Goal: Task Accomplishment & Management: Use online tool/utility

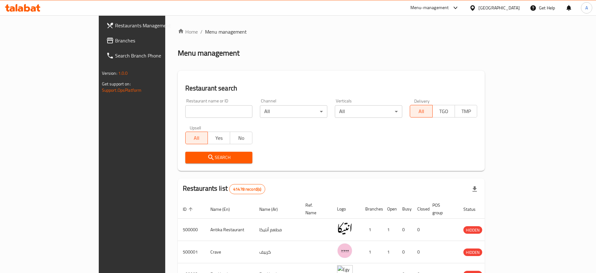
click at [185, 112] on input "search" at bounding box center [218, 111] width 67 height 13
type input "ف"
type input "tnt"
click button "Search" at bounding box center [218, 157] width 67 height 12
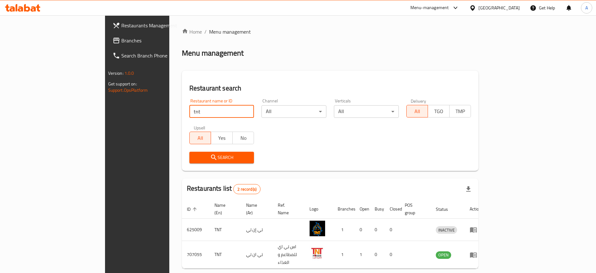
scroll to position [17, 0]
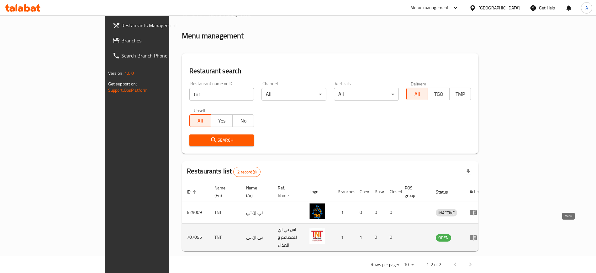
click at [477, 235] on icon "enhanced table" at bounding box center [473, 237] width 7 height 5
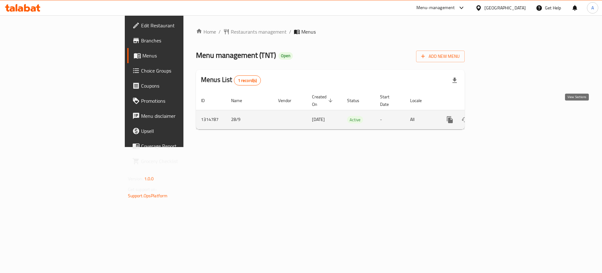
click at [503, 112] on link "enhanced table" at bounding box center [495, 119] width 15 height 15
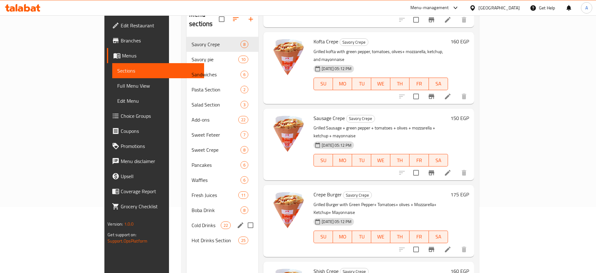
scroll to position [49, 0]
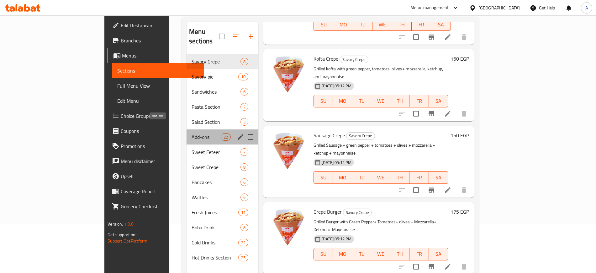
click at [192, 133] on span "Add-ons" at bounding box center [206, 137] width 29 height 8
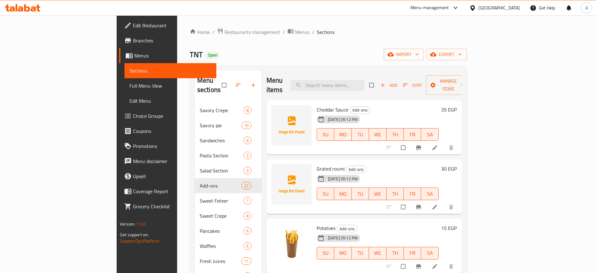
click at [190, 51] on span "TNT" at bounding box center [196, 54] width 13 height 14
copy span "TNT"
click at [225, 29] on span "Restaurants management" at bounding box center [253, 32] width 56 height 8
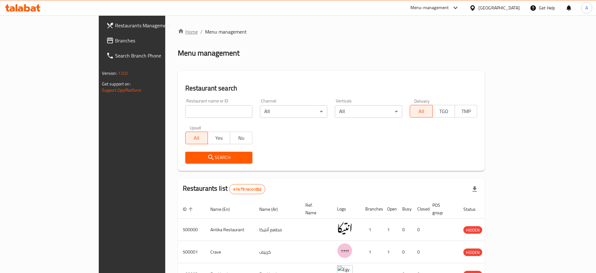
click at [178, 33] on link "Home" at bounding box center [188, 32] width 20 height 8
